Goal: Task Accomplishment & Management: Manage account settings

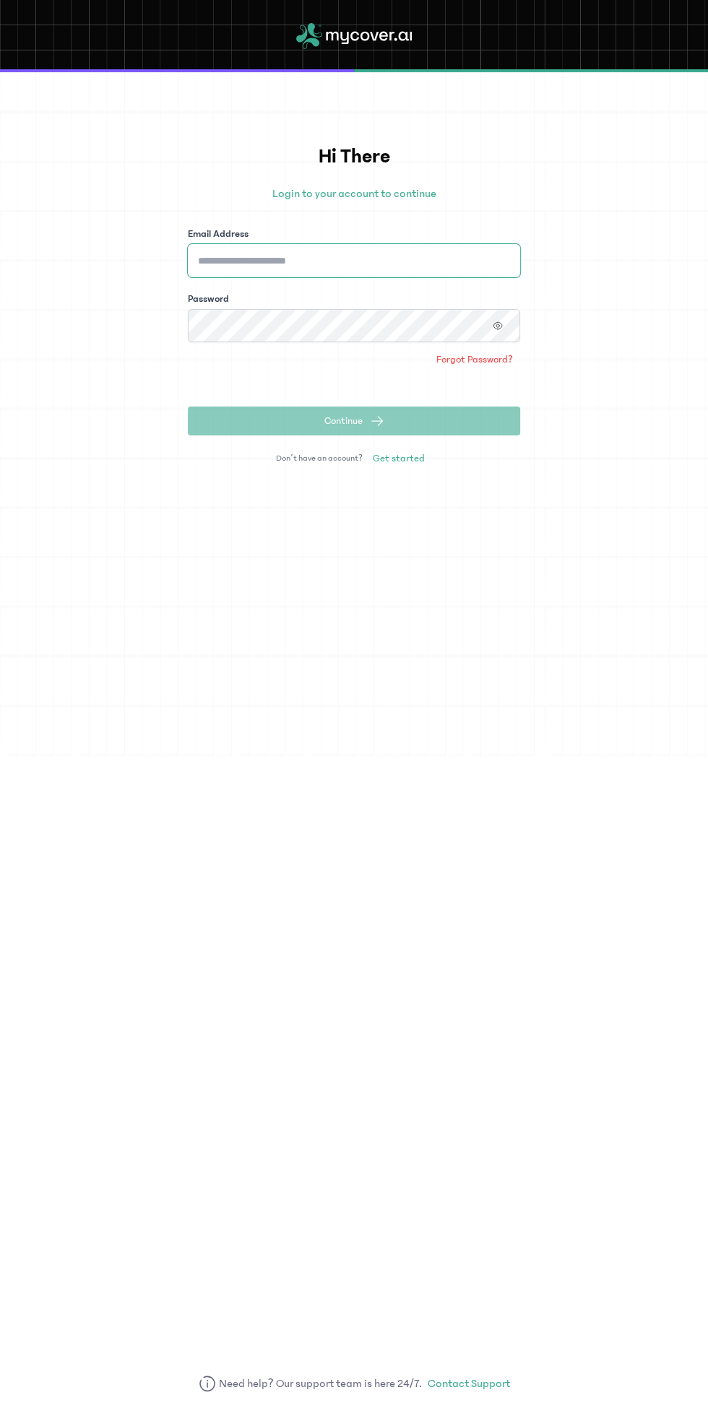
click at [379, 255] on input "Email Address" at bounding box center [354, 260] width 332 height 33
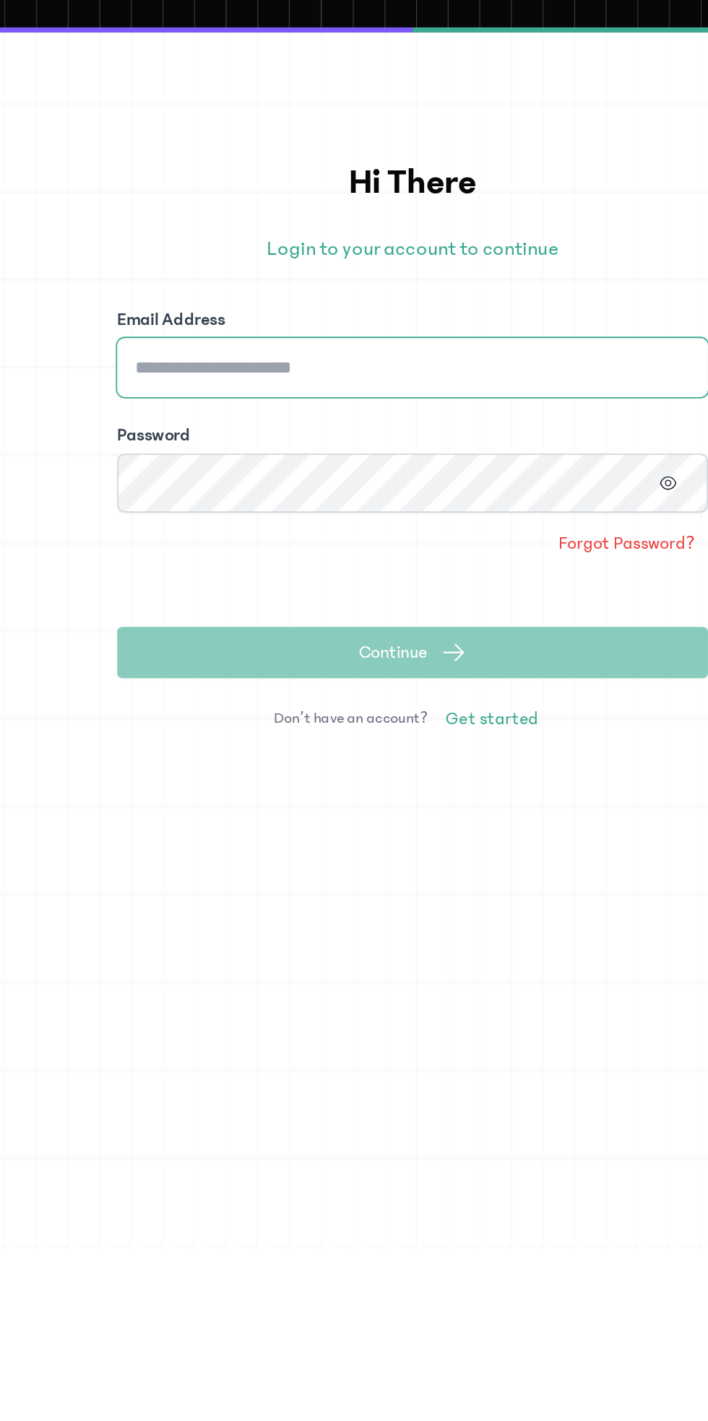
type input "**********"
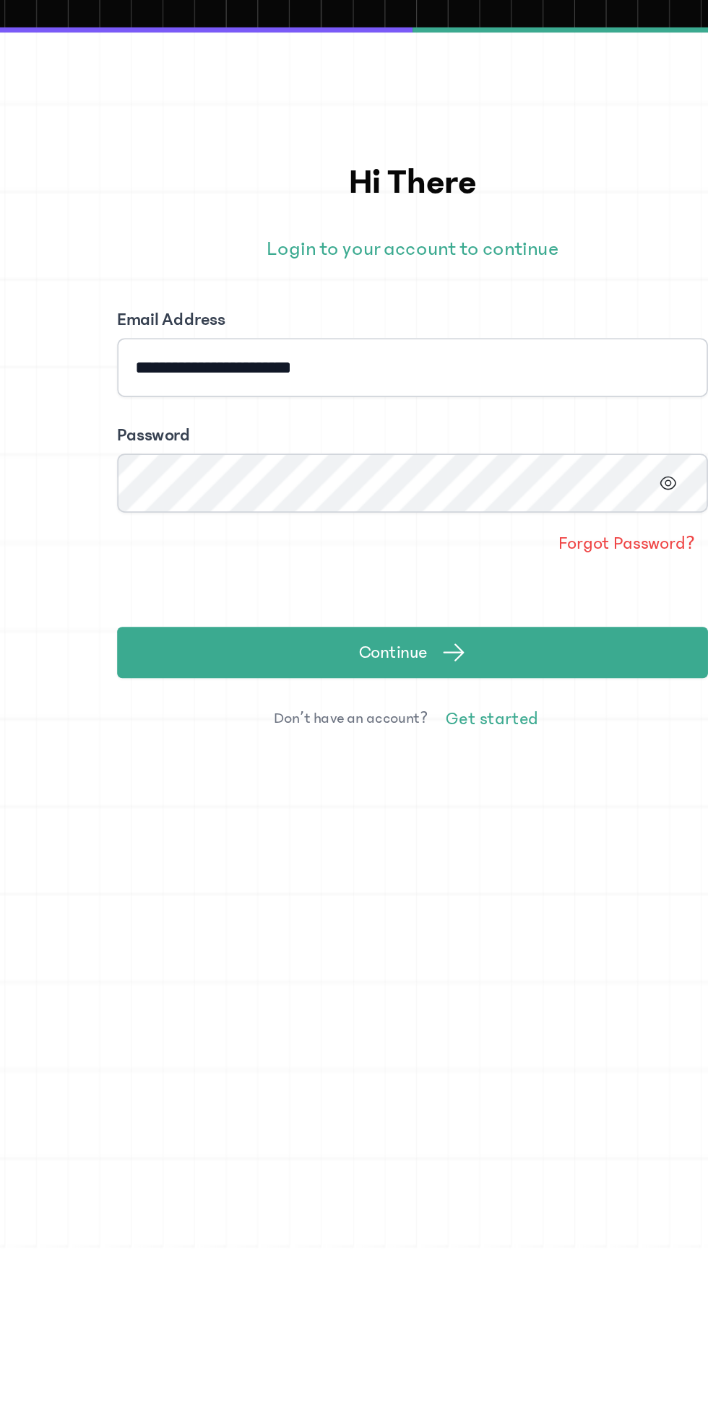
click at [495, 322] on icon "button" at bounding box center [497, 325] width 8 height 7
click at [438, 412] on button "Continue" at bounding box center [354, 421] width 332 height 29
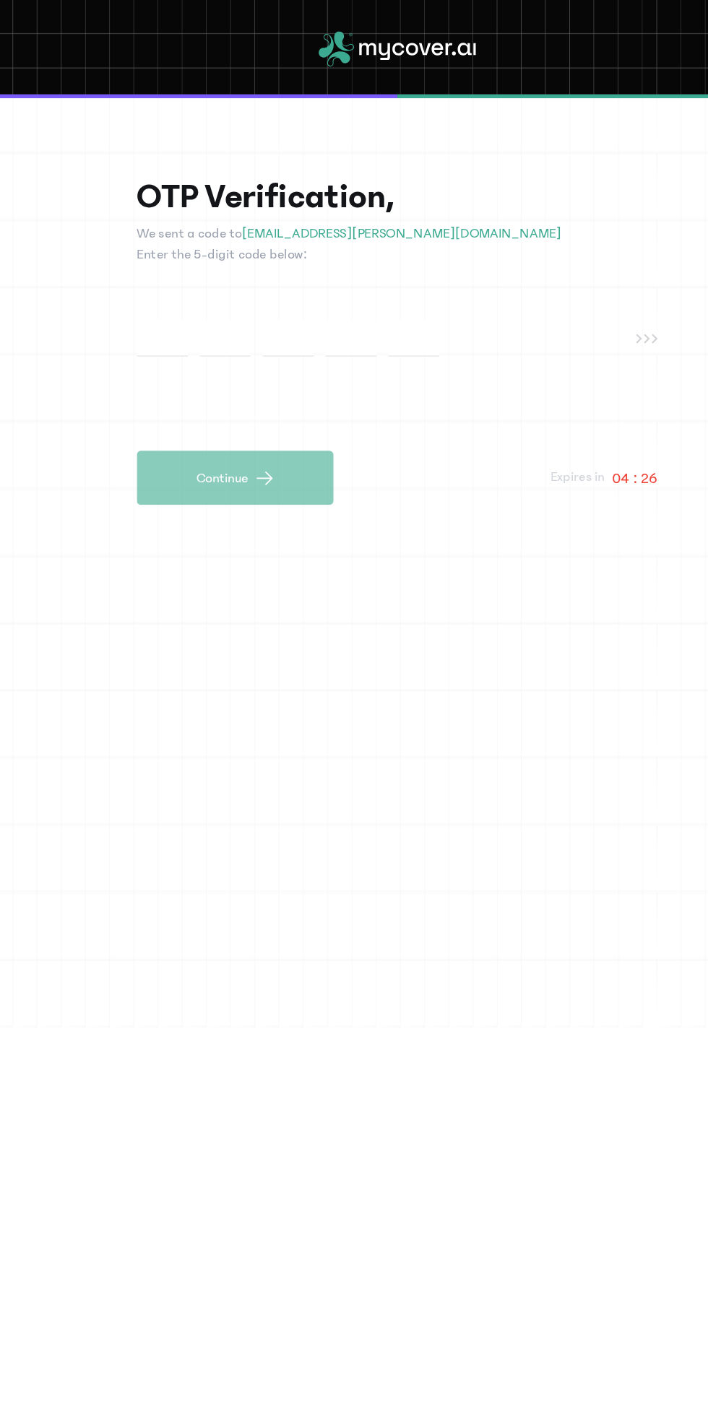
click at [188, 251] on input "text" at bounding box center [181, 248] width 38 height 27
type input "*"
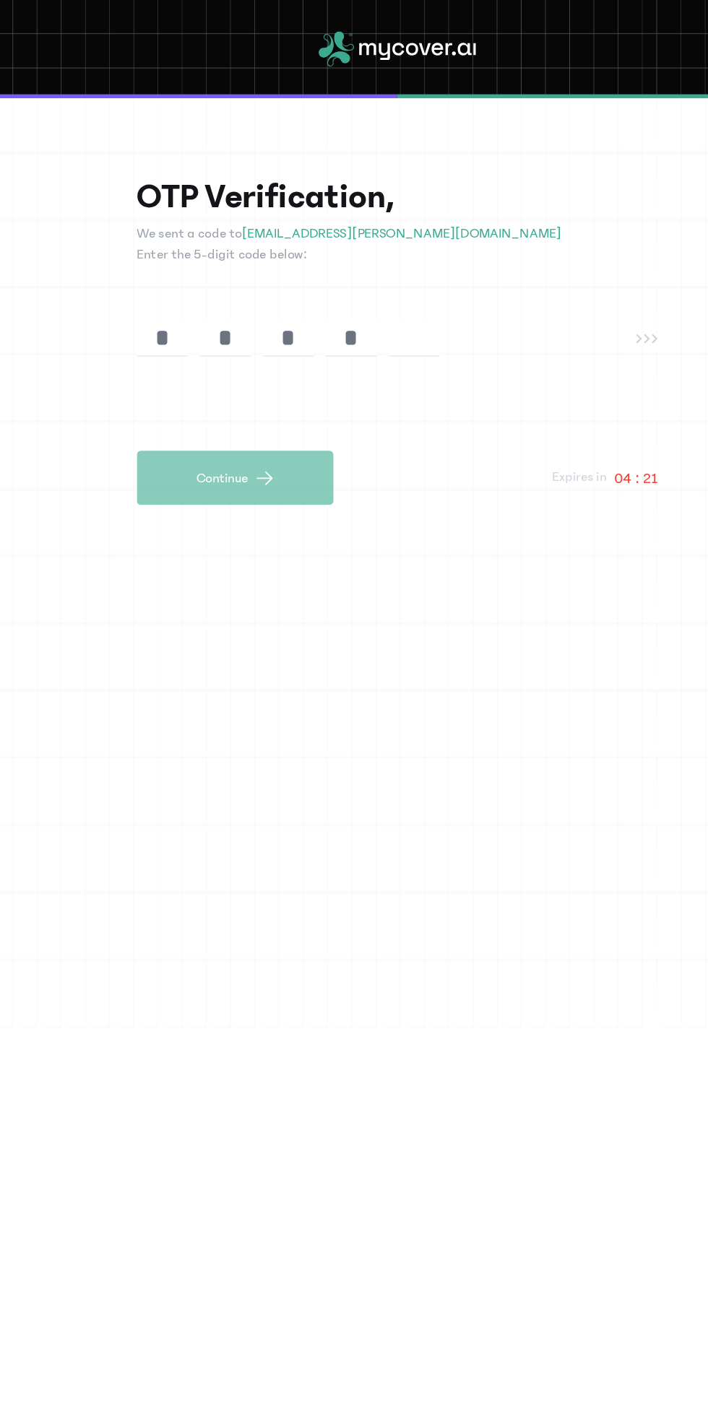
type input "*"
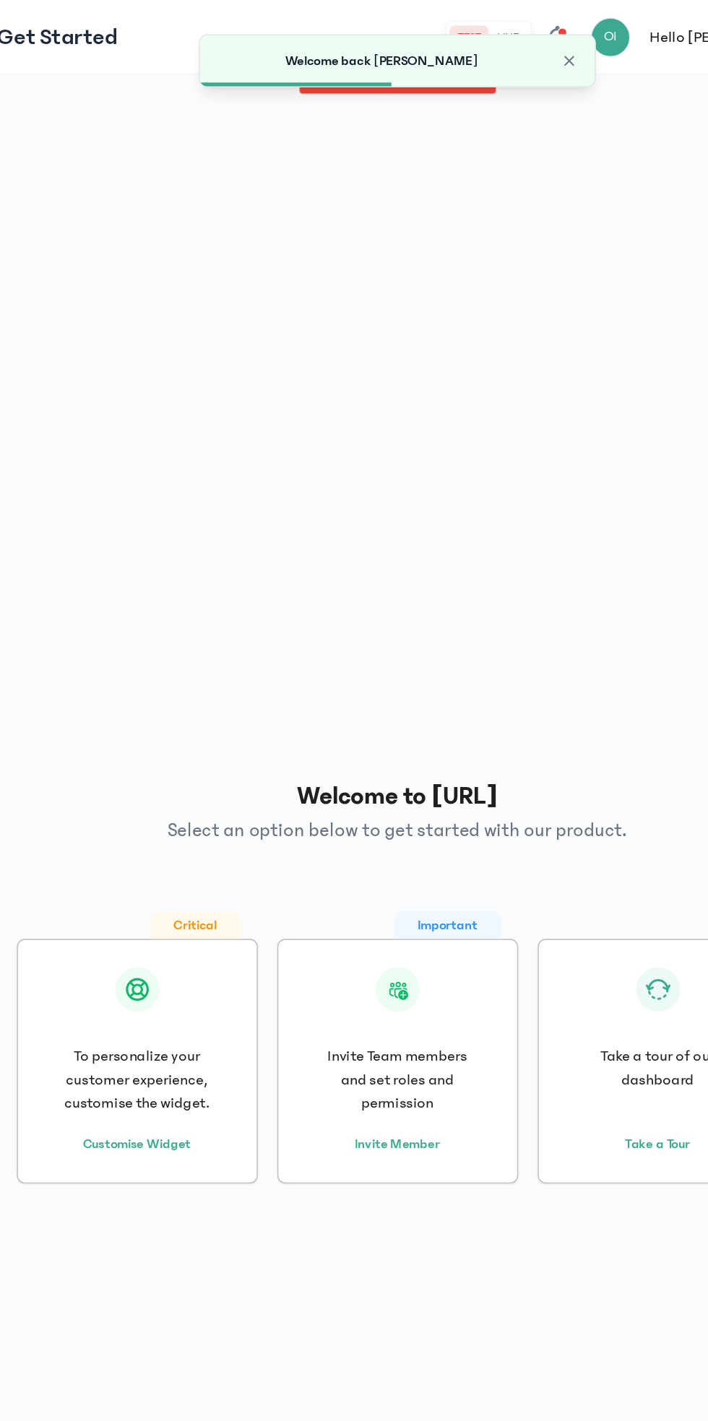
click at [480, 47] on span "Close" at bounding box center [480, 45] width 14 height 14
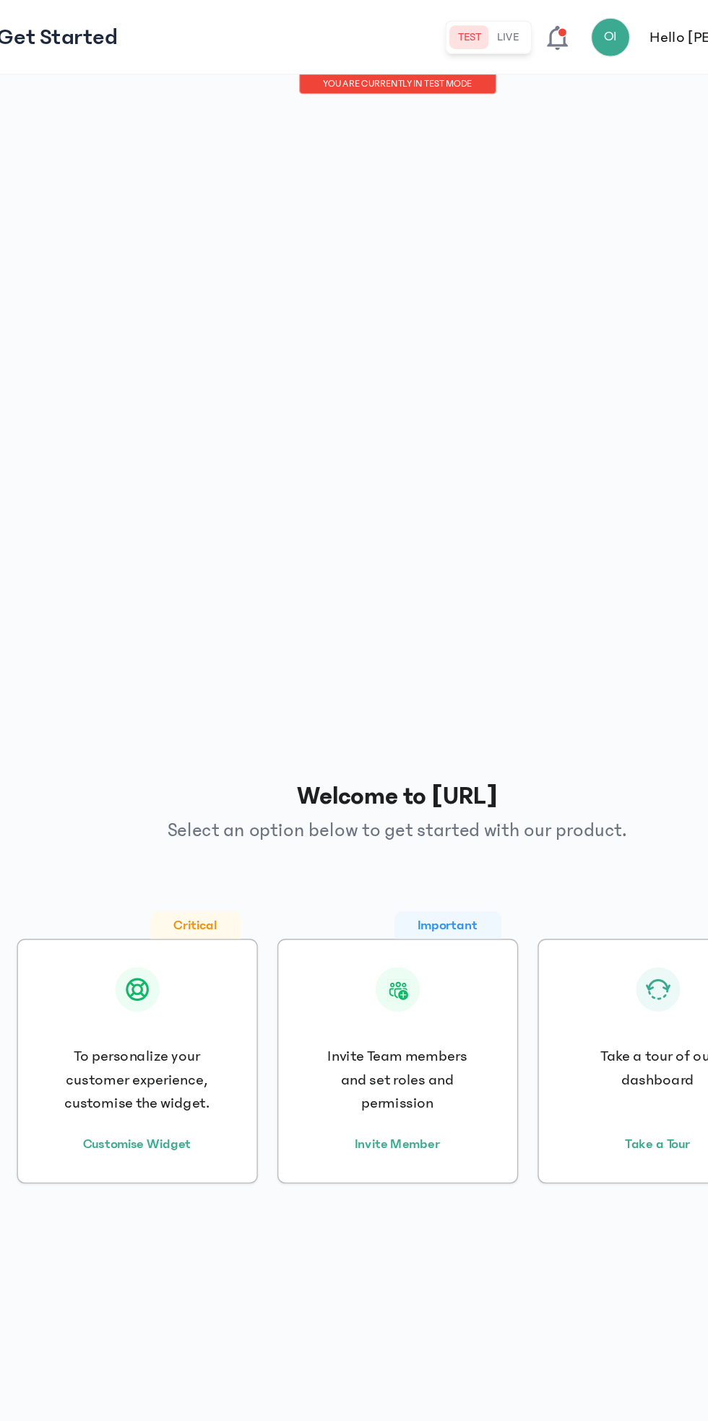
click at [449, 27] on button "live" at bounding box center [435, 27] width 27 height 17
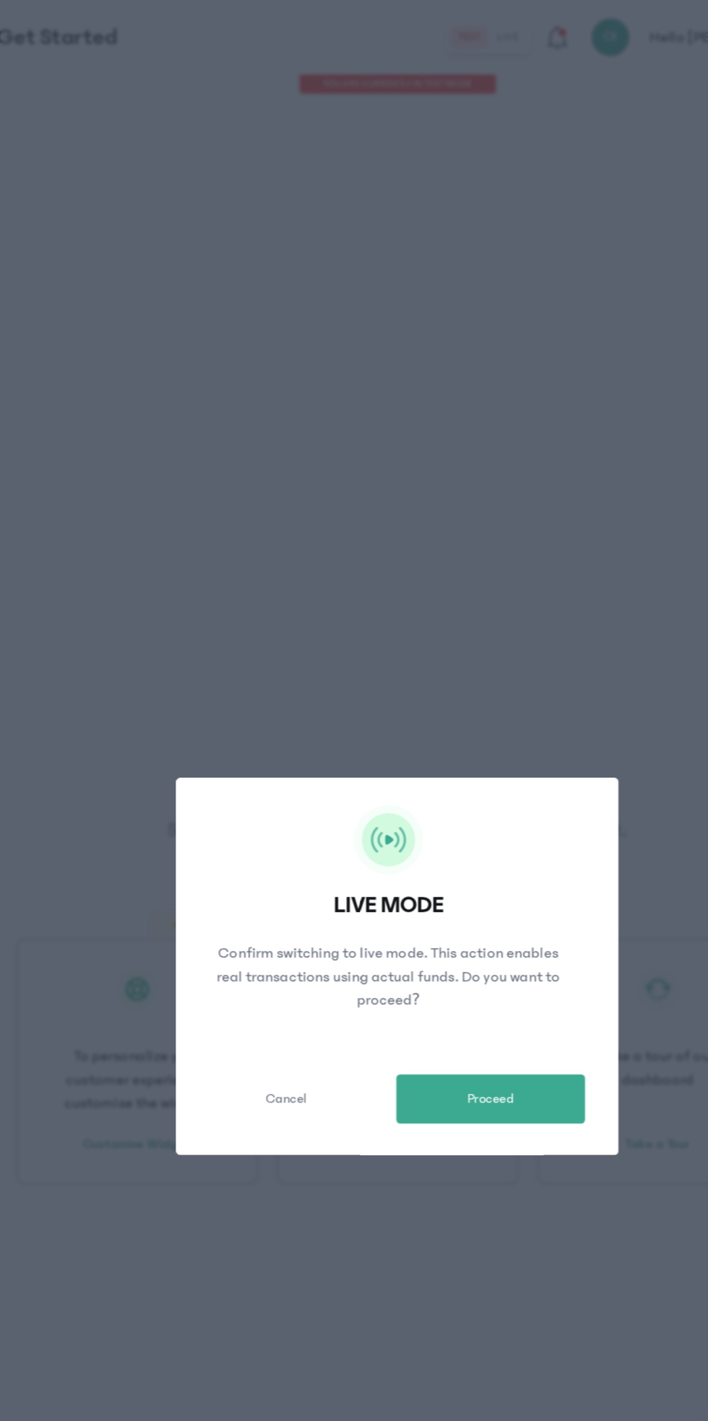
click at [451, 825] on button "Proceed" at bounding box center [422, 808] width 139 height 36
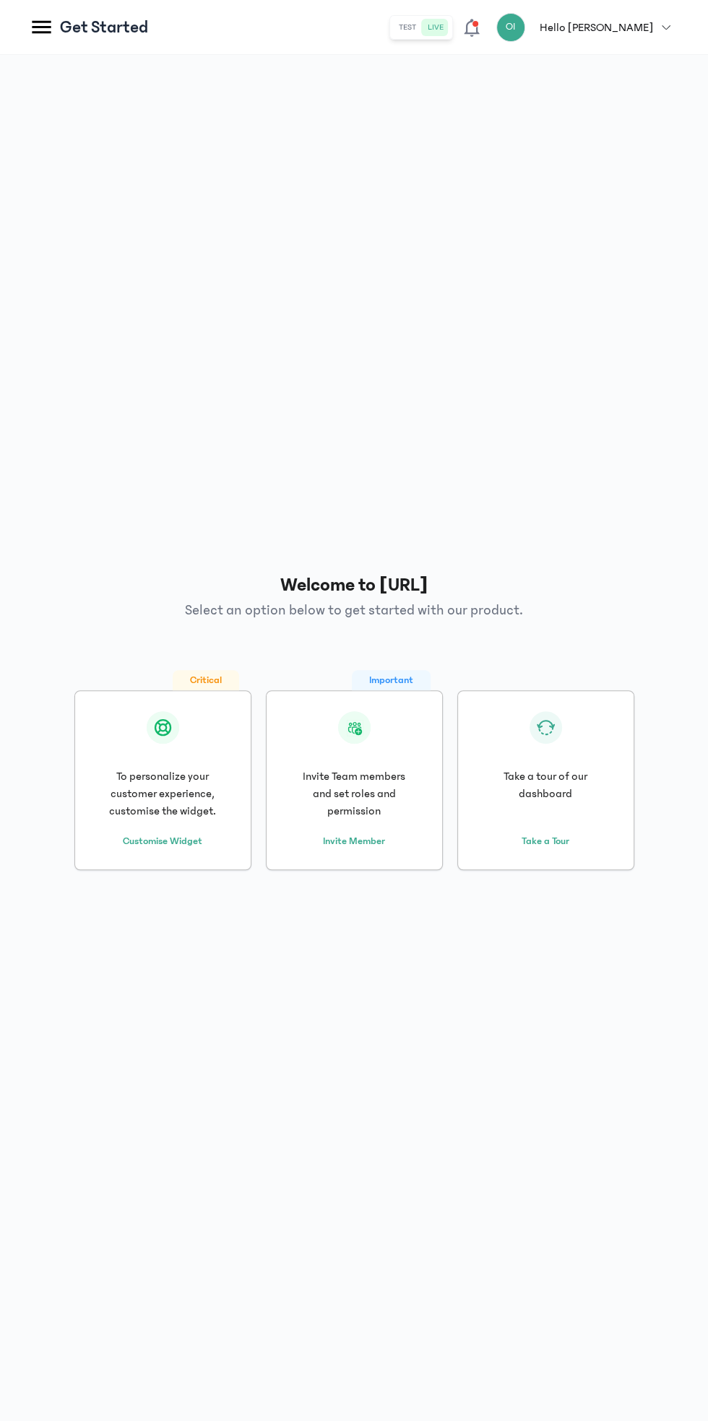
click at [479, 33] on icon at bounding box center [471, 28] width 15 height 18
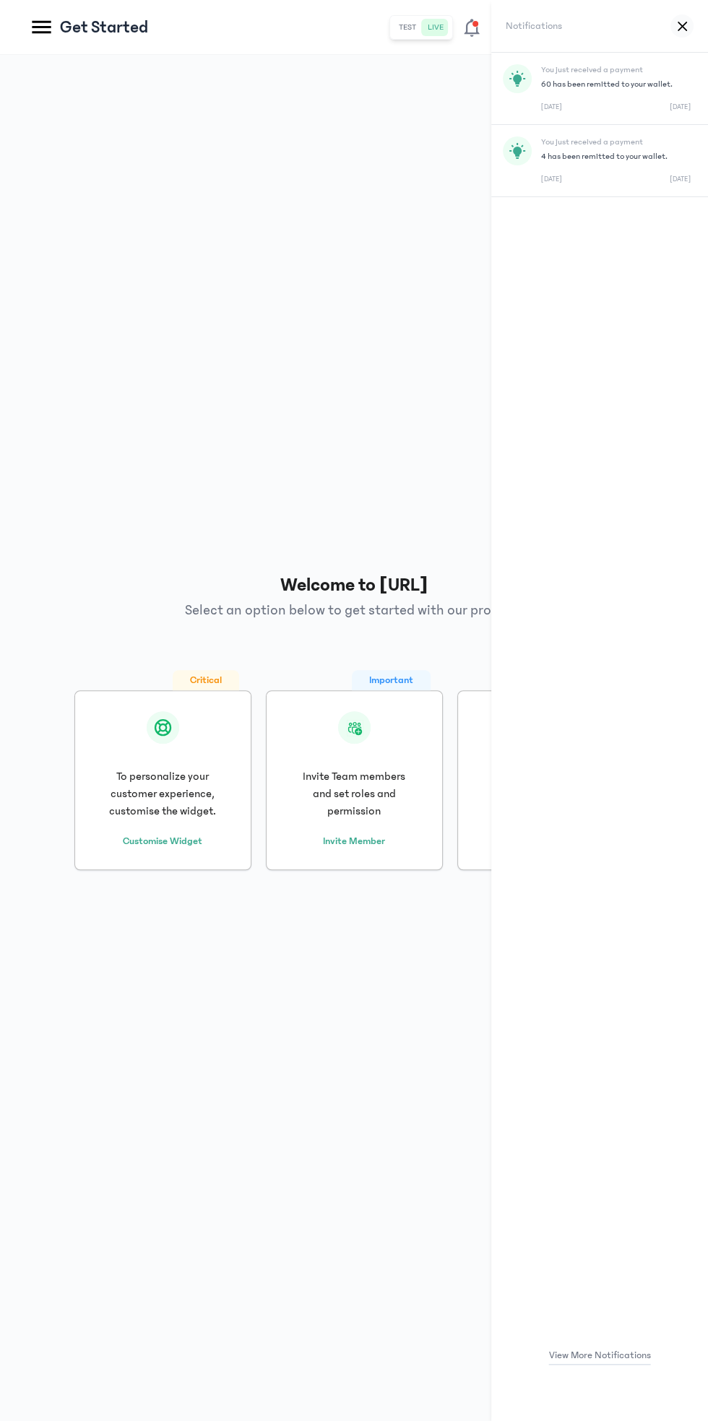
click at [183, 1035] on div "Welcome to [URL] Select an option below to get started with our product. Critic…" at bounding box center [354, 720] width 650 height 1309
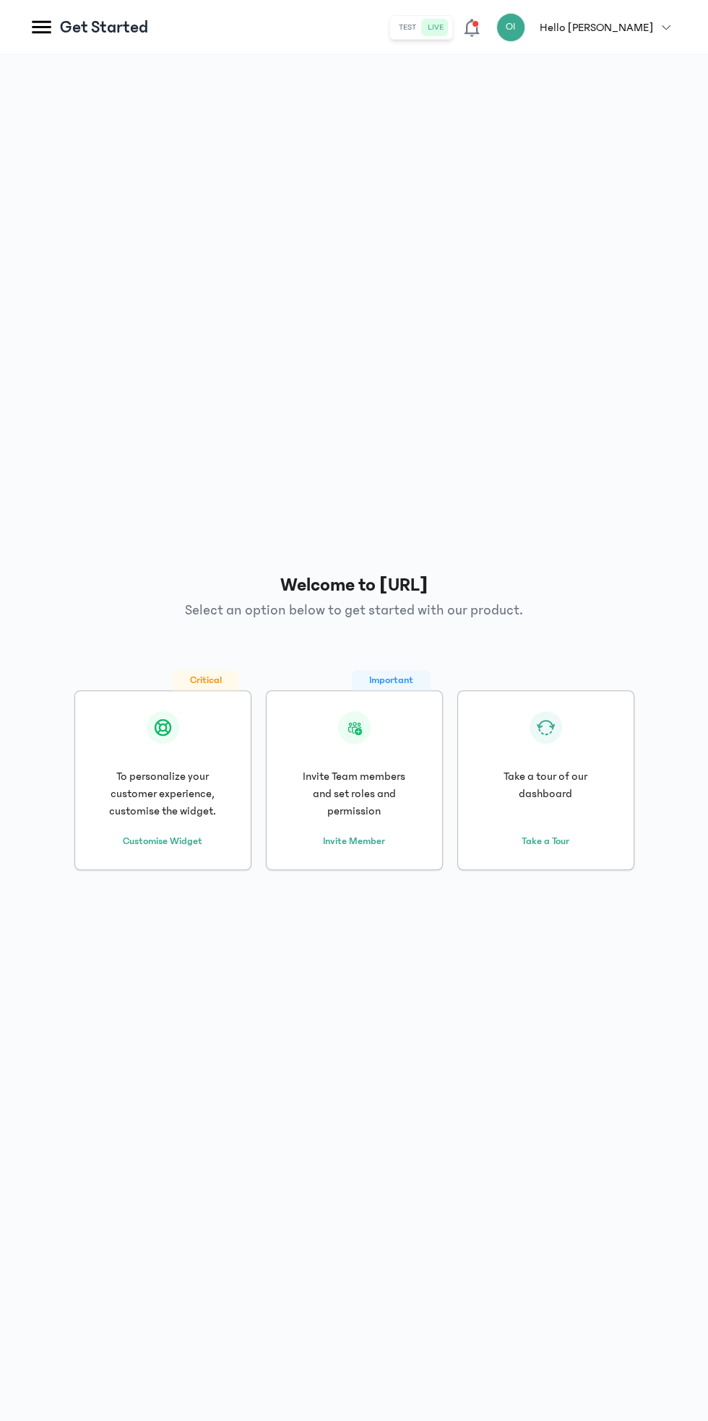
click at [186, 1045] on div "Welcome to [URL] Select an option below to get started with our product. Critic…" at bounding box center [354, 720] width 650 height 1309
click at [482, 35] on icon at bounding box center [471, 27] width 20 height 20
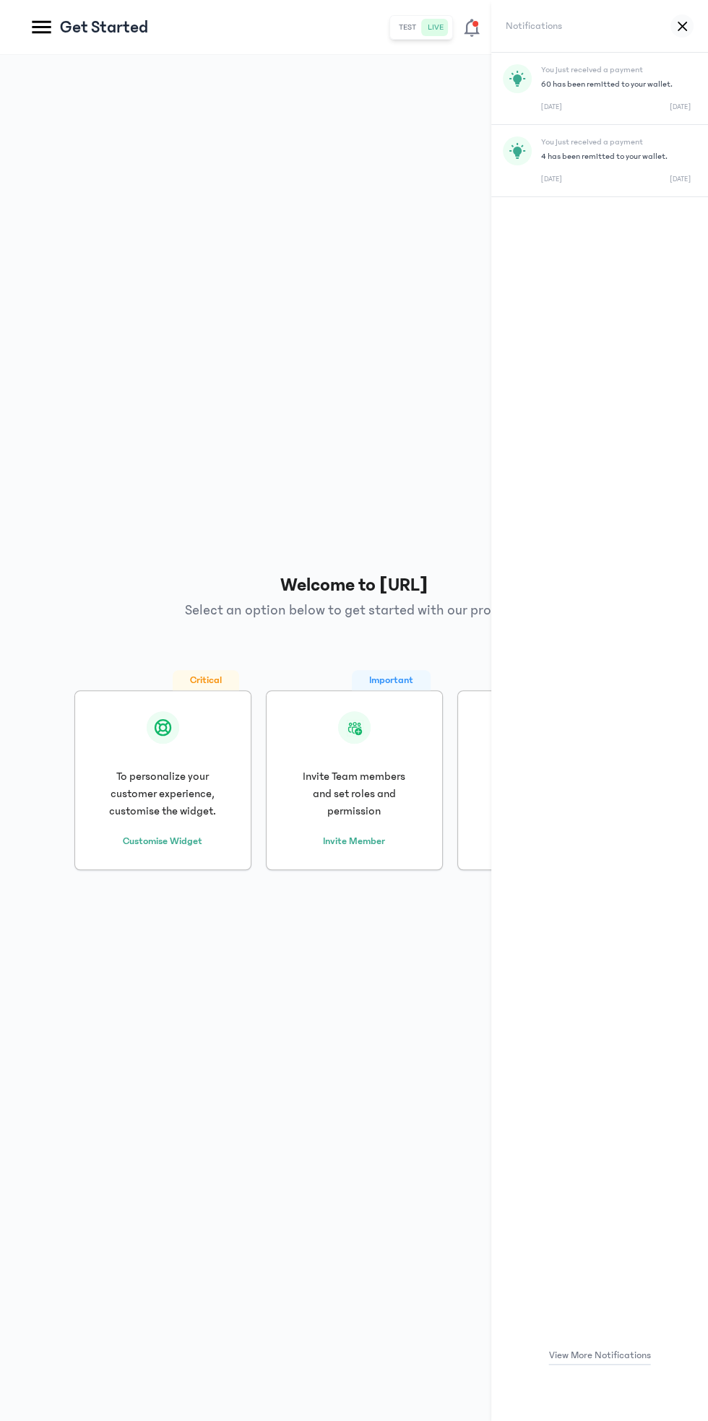
click at [637, 89] on p "60 has been remitted to your wallet." at bounding box center [615, 85] width 149 height 12
click at [638, 91] on div "You just received a payment 4 has been remitted to your wallet. [DATE] [DATE]" at bounding box center [615, 88] width 149 height 48
click at [682, 30] on icon at bounding box center [681, 26] width 9 height 11
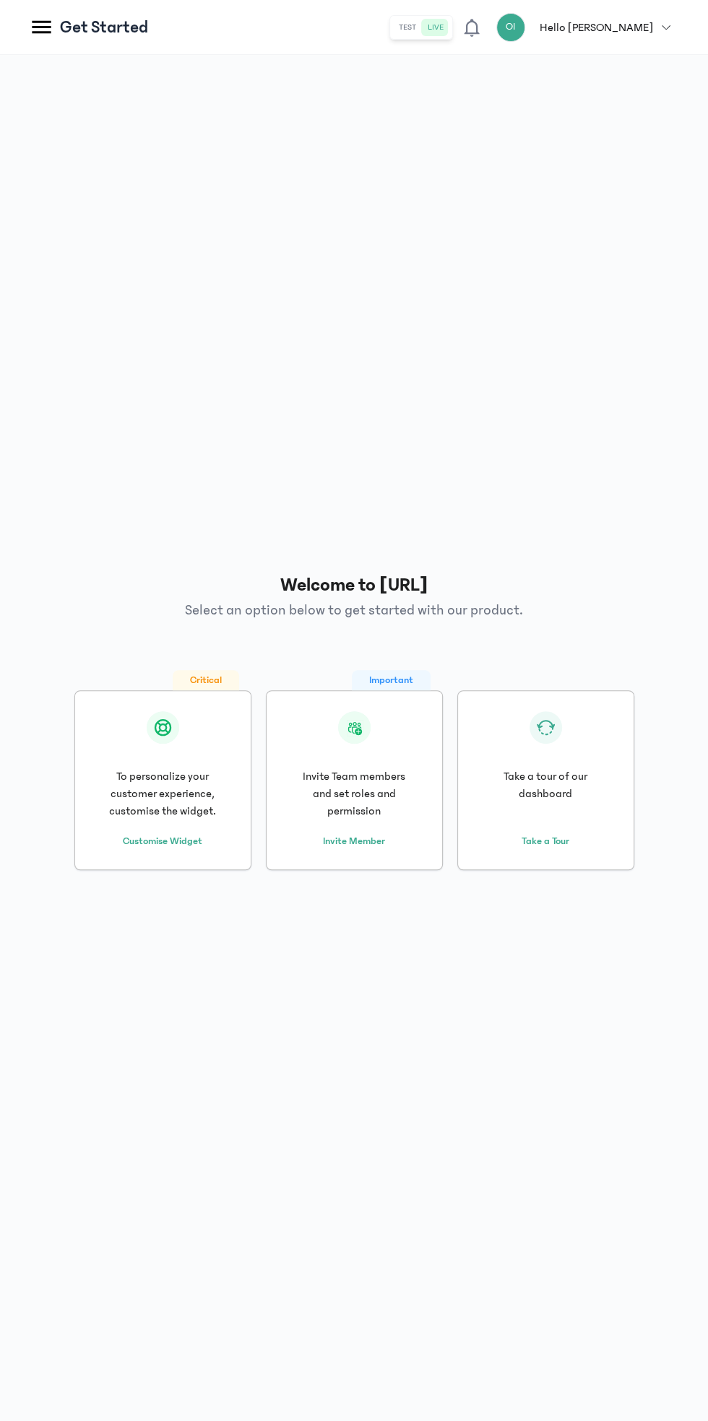
click at [639, 35] on p "Hello [PERSON_NAME]" at bounding box center [595, 27] width 113 height 17
click at [39, 36] on icon at bounding box center [41, 26] width 25 height 25
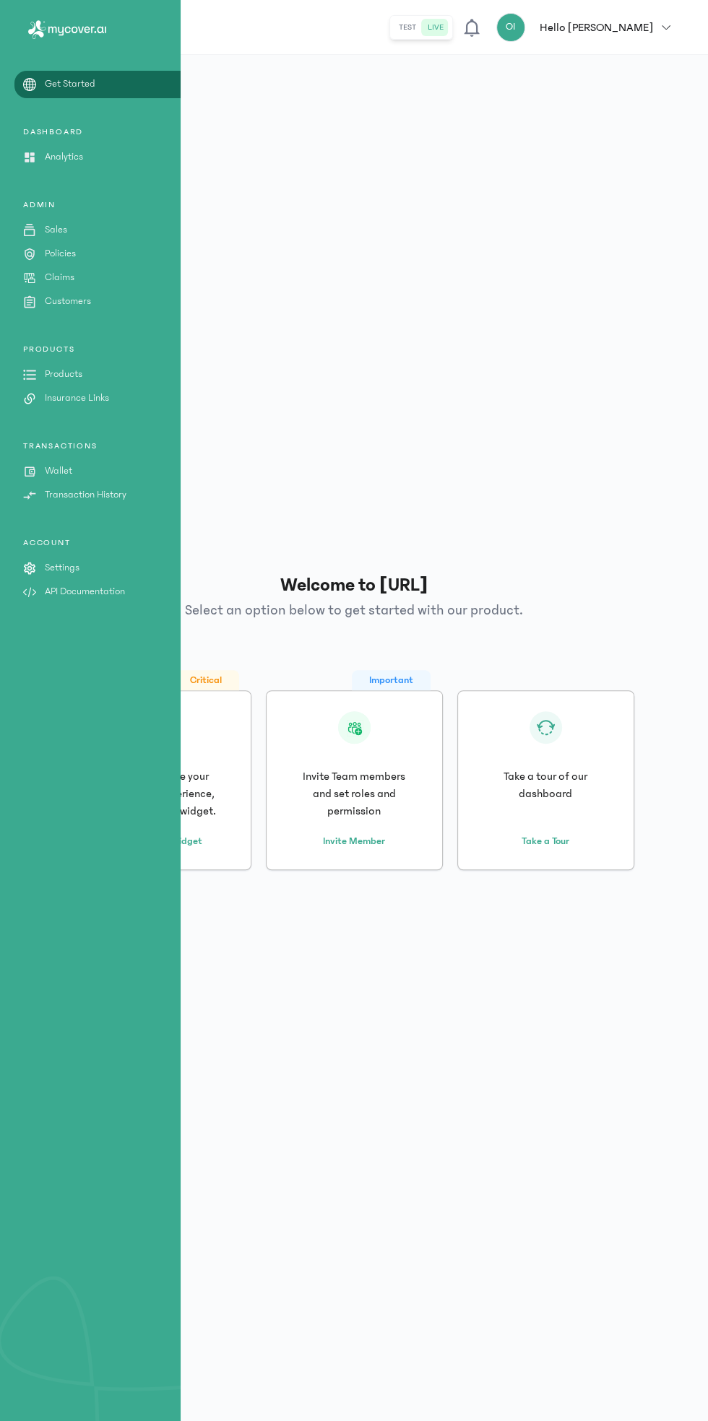
click at [69, 126] on div "Get Started DASHBOARD Analytics ADMIN Sales Policies Claims Customers PRODUCTS …" at bounding box center [90, 348] width 181 height 543
click at [70, 162] on p "Analytics" at bounding box center [64, 156] width 38 height 15
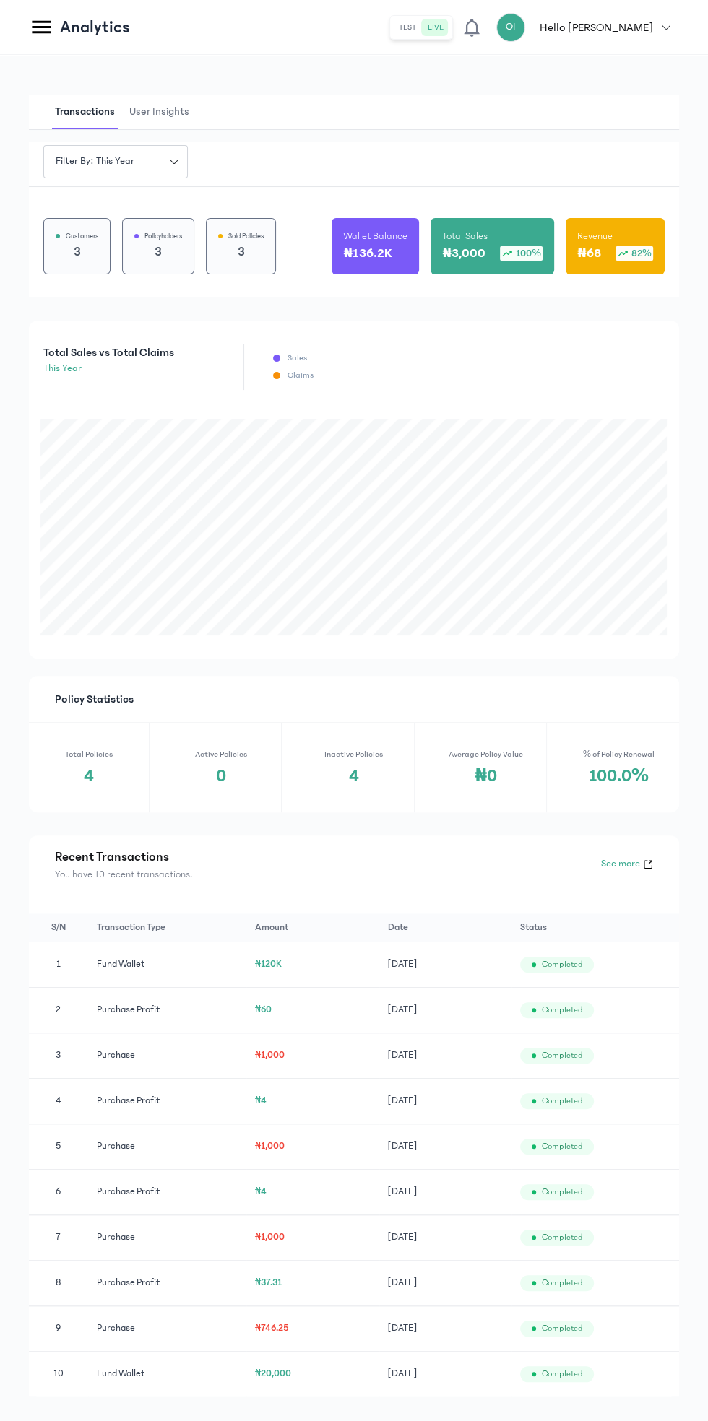
click at [363, 248] on p "₦136.2K" at bounding box center [367, 253] width 48 height 20
click at [41, 27] on icon at bounding box center [41, 27] width 19 height 13
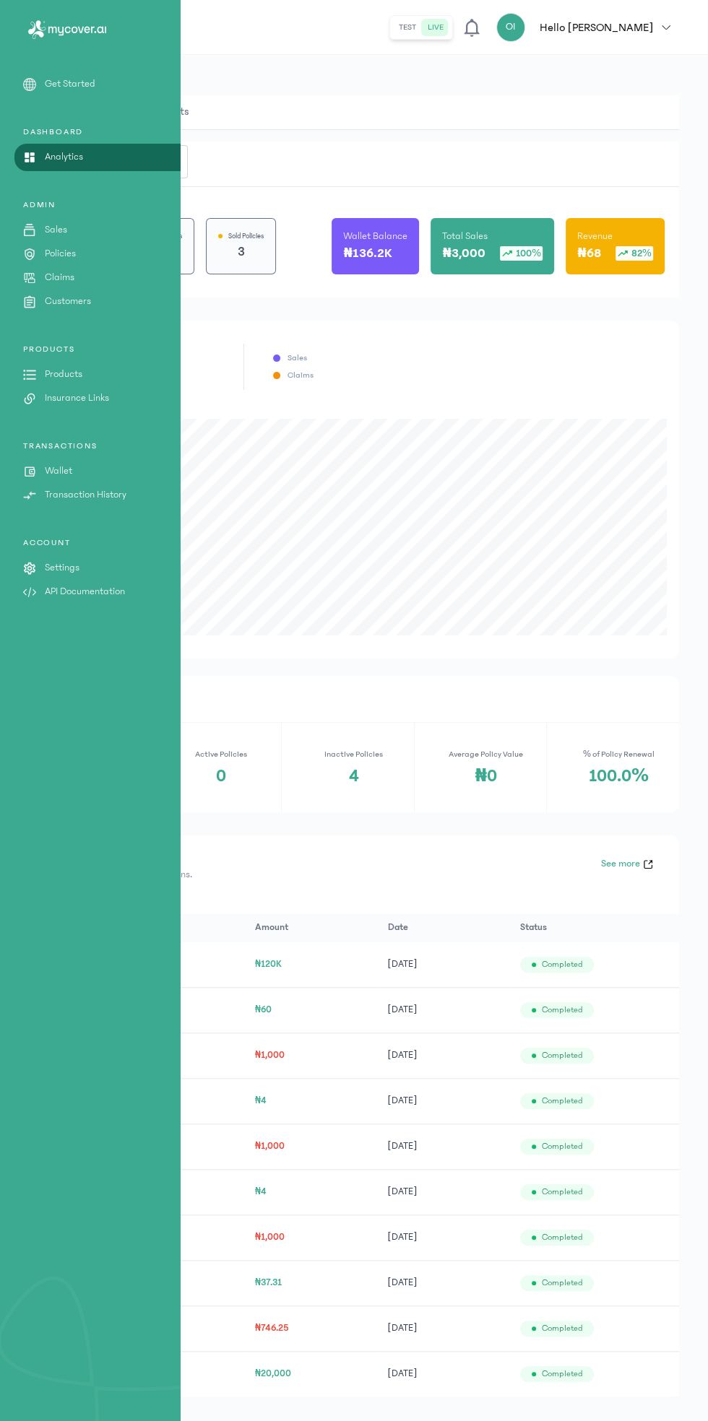
click at [63, 478] on p "Wallet" at bounding box center [58, 471] width 27 height 15
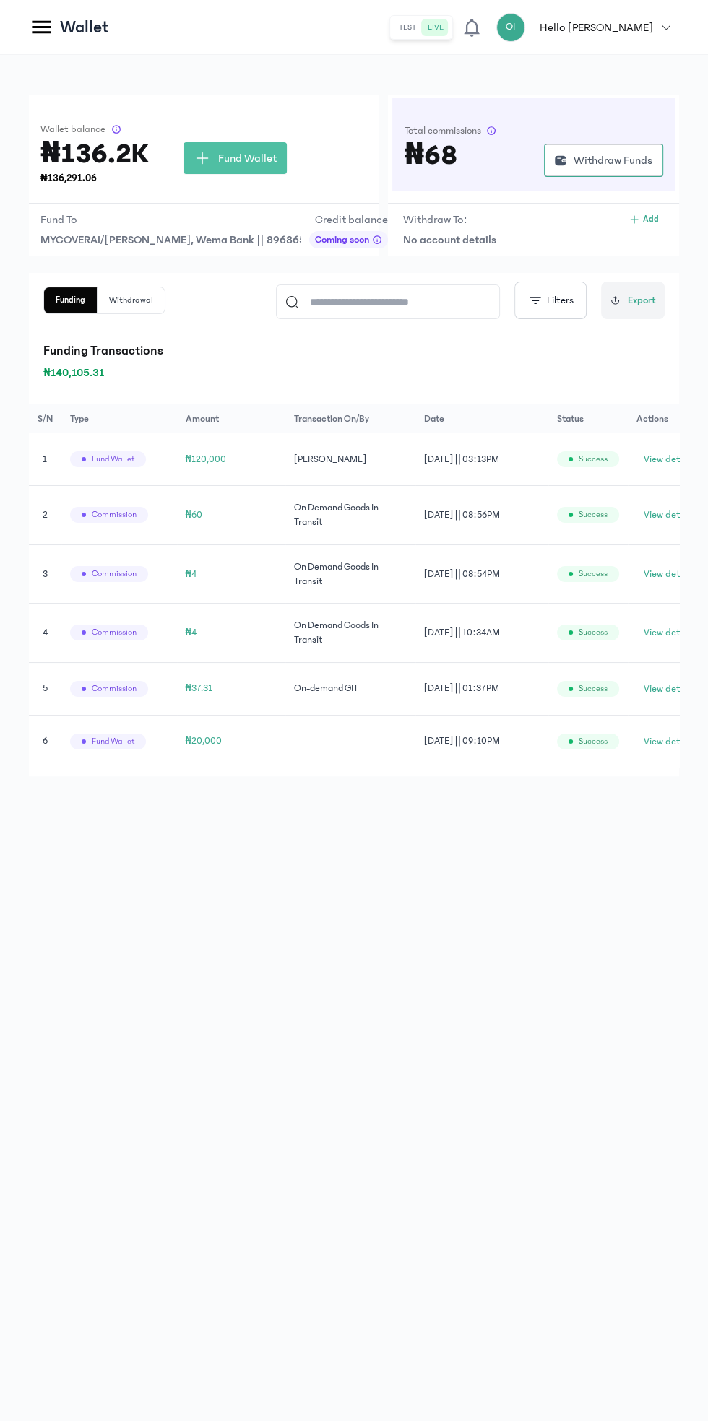
click at [112, 313] on button "Withdrawal" at bounding box center [130, 300] width 67 height 26
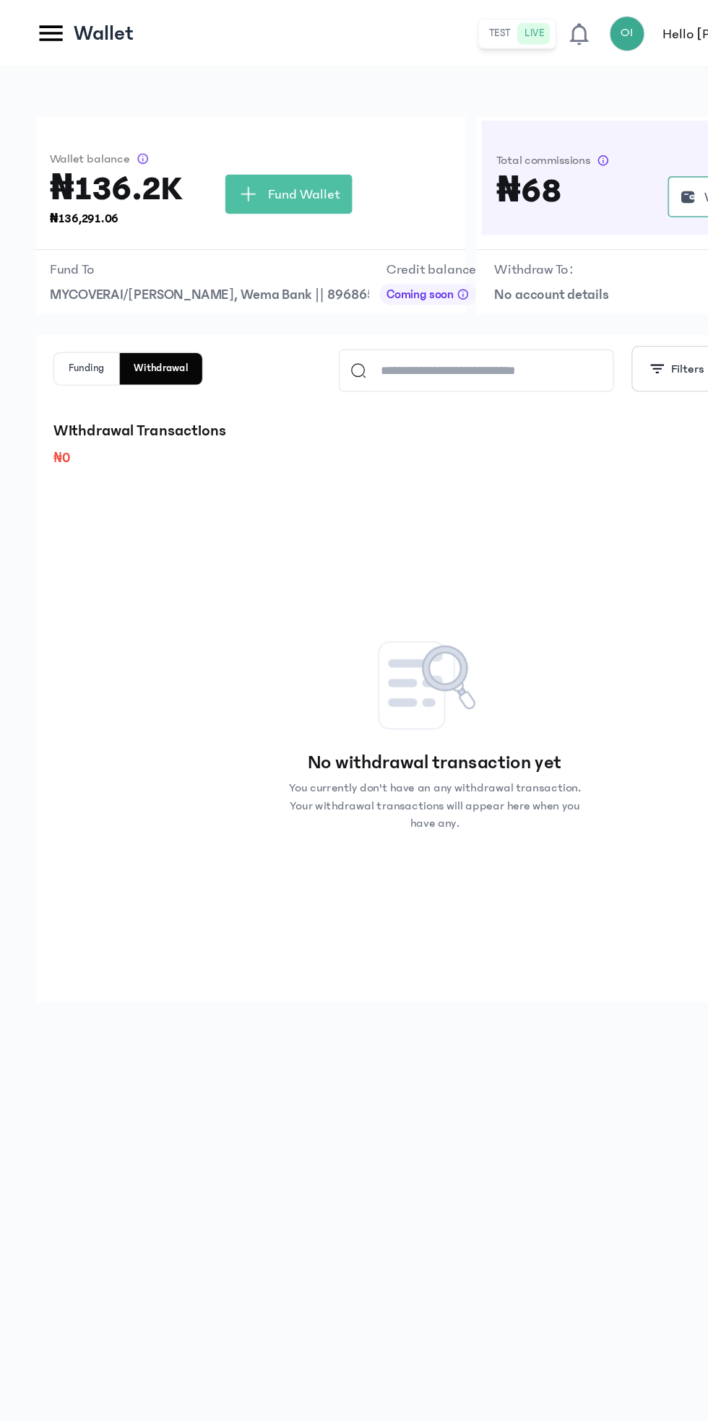
click at [125, 165] on h3 "₦136.2K" at bounding box center [94, 153] width 108 height 23
click at [127, 861] on div "Wallet balance ₦136.2K ₦136,291.06 Fund Wallet Fund To MYCOVERAI/[PERSON_NAME],…" at bounding box center [354, 738] width 708 height 1366
